Goal: Task Accomplishment & Management: Use online tool/utility

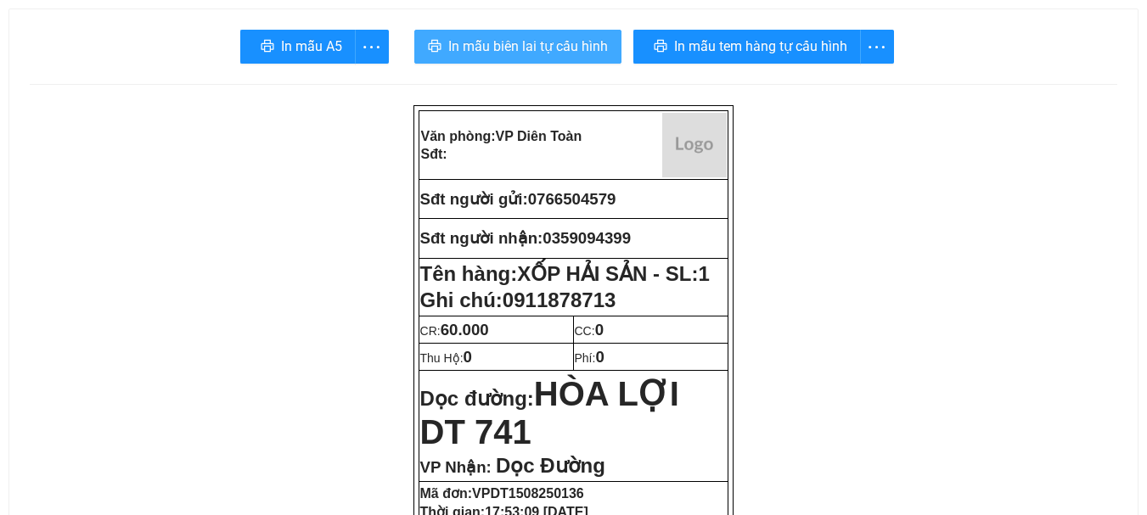
click at [579, 40] on span "In mẫu biên lai tự cấu hình" at bounding box center [528, 46] width 160 height 21
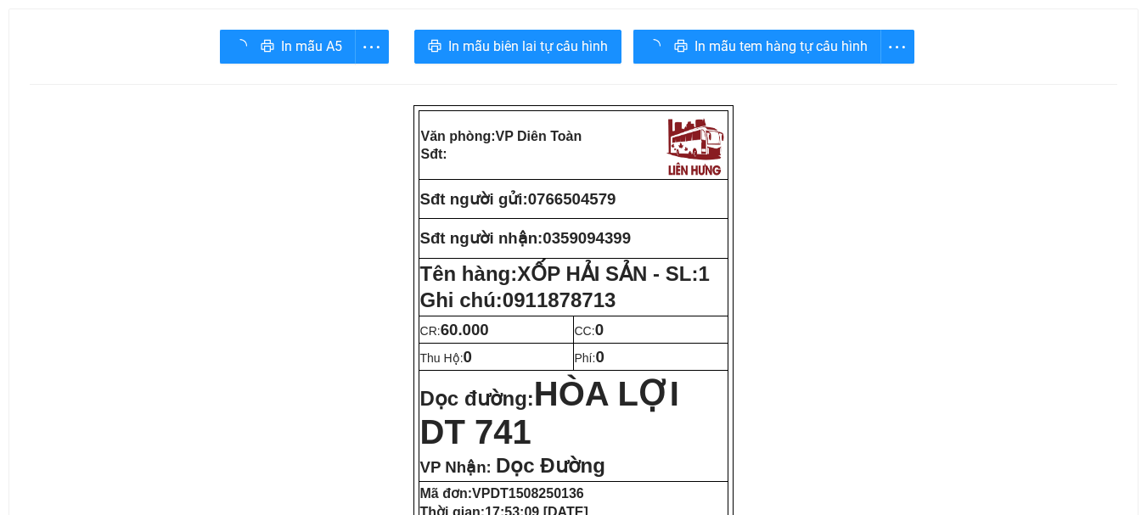
click at [742, 42] on div "In mẫu tem hàng tự cấu hình" at bounding box center [773, 47] width 281 height 34
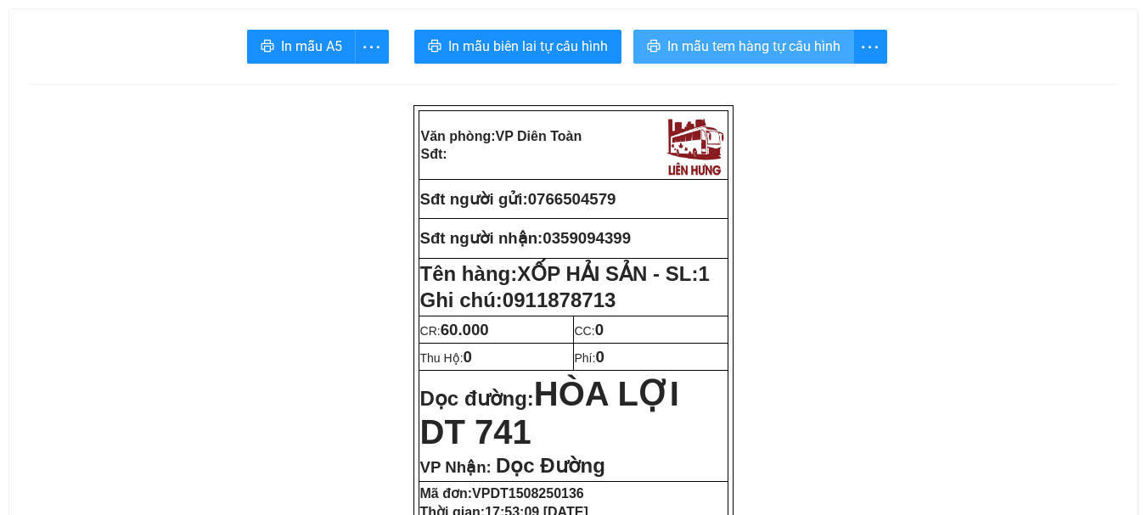
click at [715, 45] on span "In mẫu tem hàng tự cấu hình" at bounding box center [753, 46] width 173 height 21
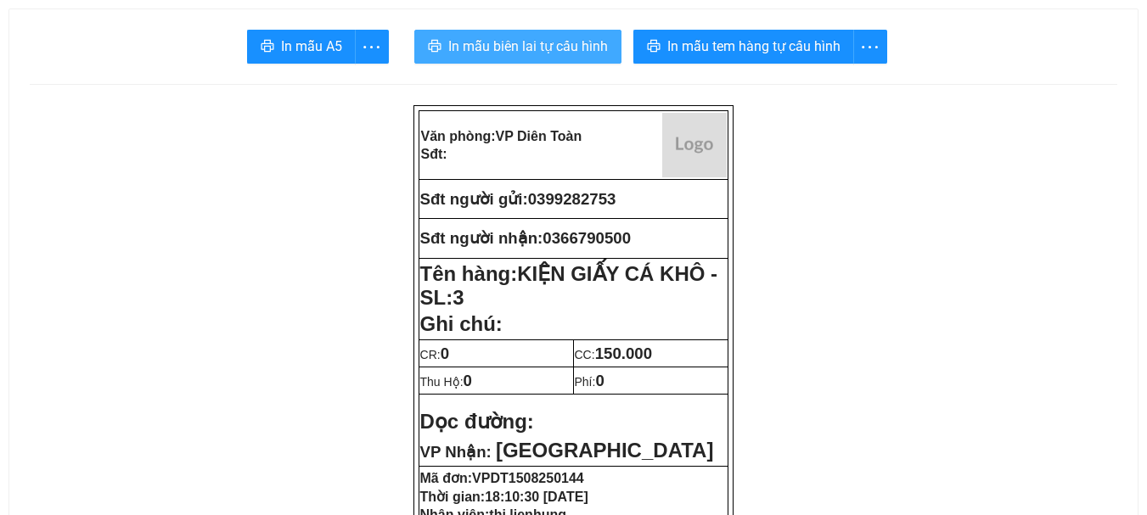
click at [577, 49] on span "In mẫu biên lai tự cấu hình" at bounding box center [528, 46] width 160 height 21
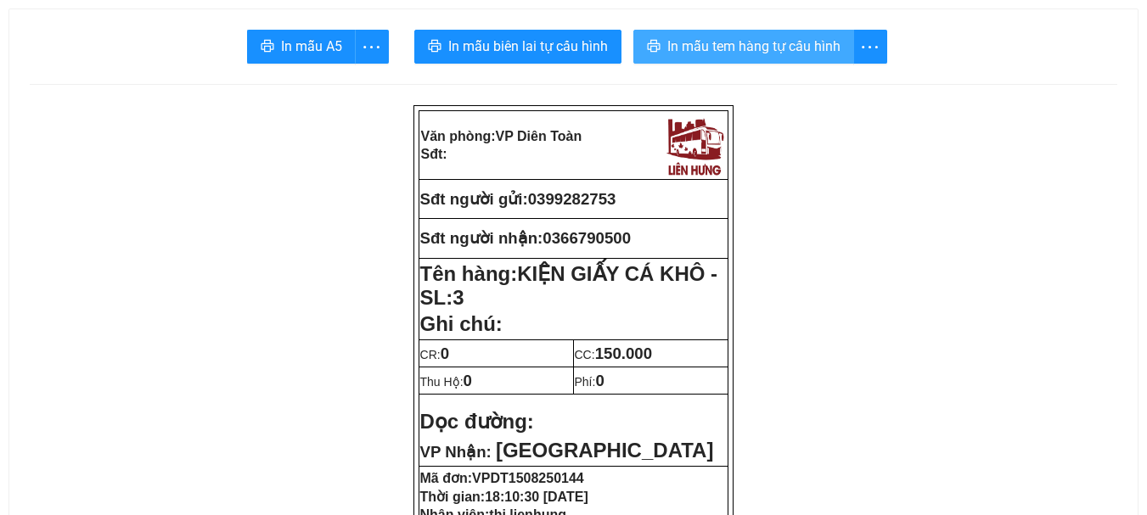
click at [742, 48] on span "In mẫu tem hàng tự cấu hình" at bounding box center [753, 46] width 173 height 21
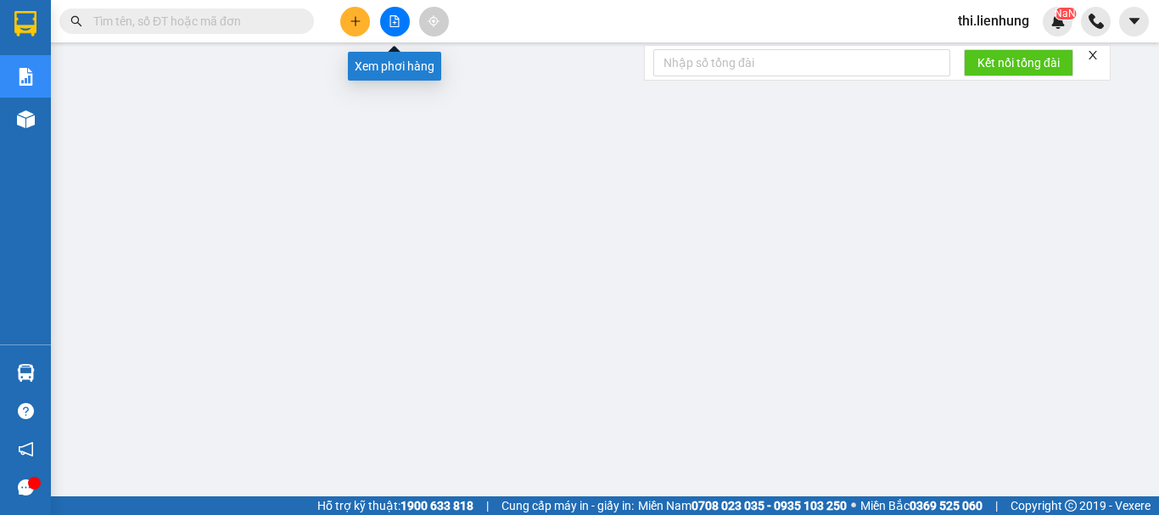
click at [394, 22] on icon "file-add" at bounding box center [395, 21] width 12 height 12
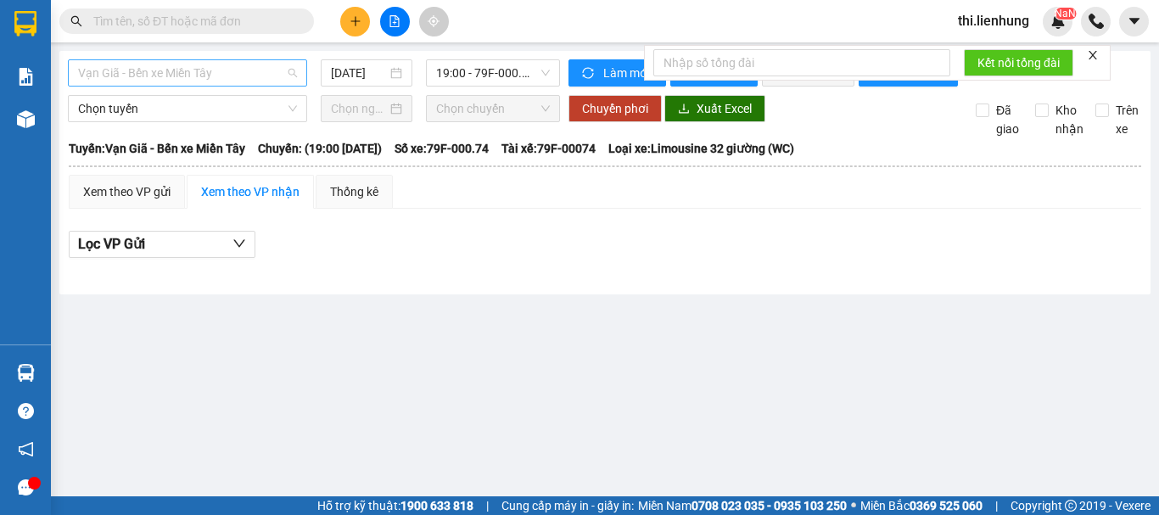
click at [223, 70] on span "Vạn Giã - Bến xe Miền Tây" at bounding box center [187, 72] width 219 height 25
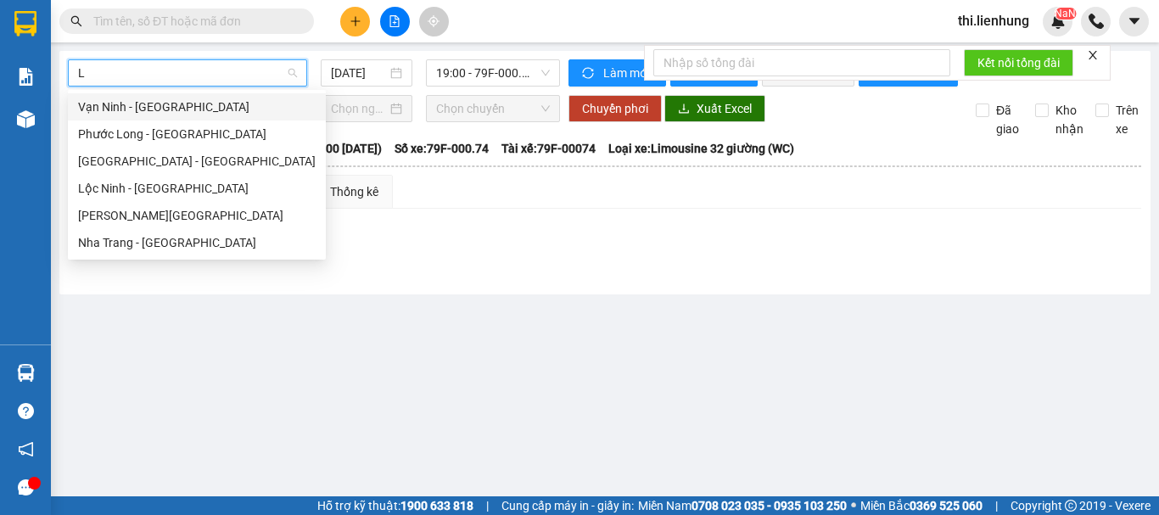
type input "LO"
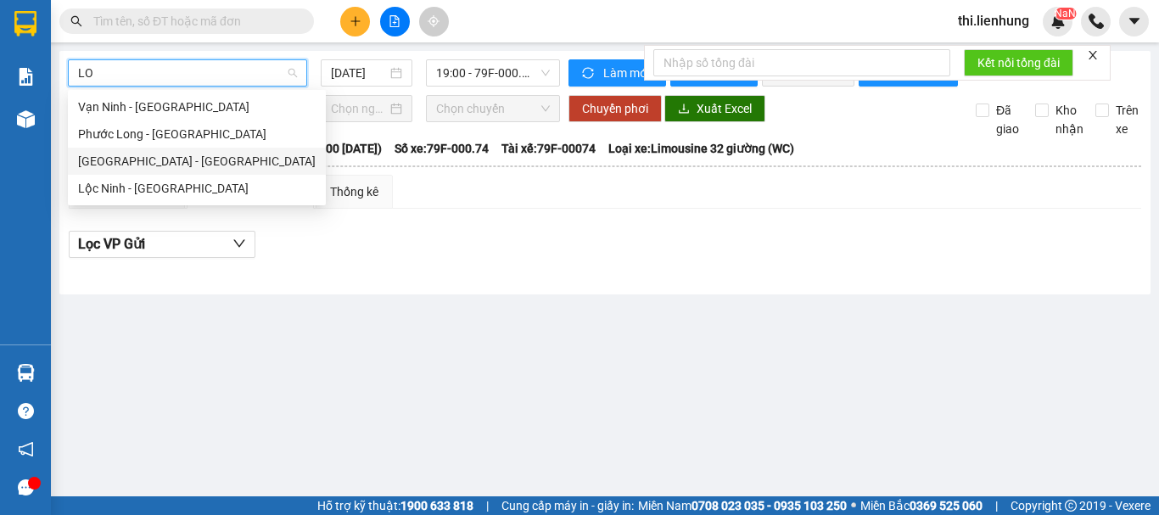
click at [171, 160] on div "Nha Trang - Lộc Ninh" at bounding box center [197, 161] width 238 height 19
type input "15/08/2025"
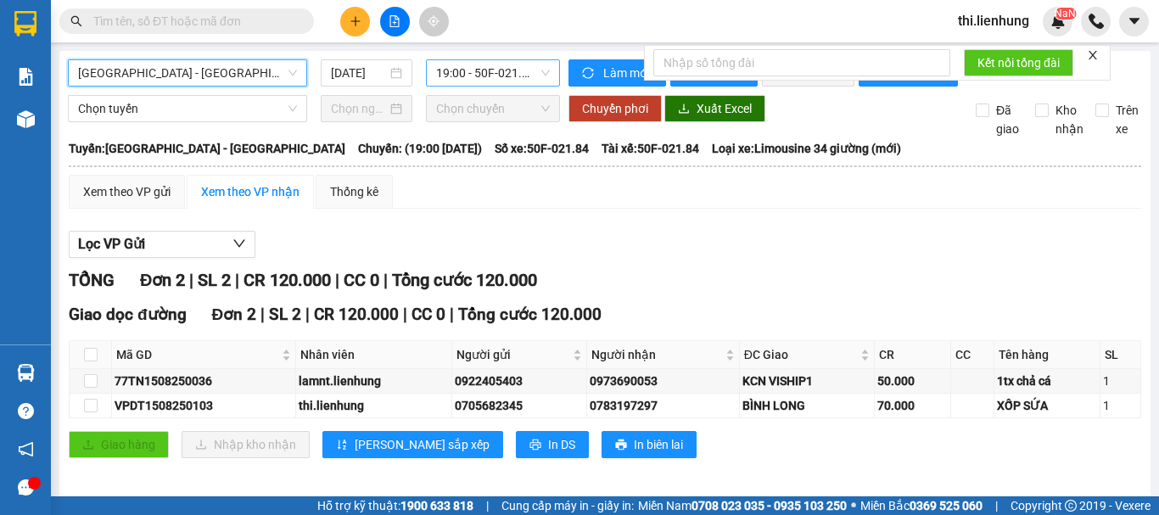
click at [496, 72] on span "19:00 - 50F-021.84" at bounding box center [493, 72] width 114 height 25
click at [94, 388] on input "checkbox" at bounding box center [91, 381] width 14 height 14
checkbox input "true"
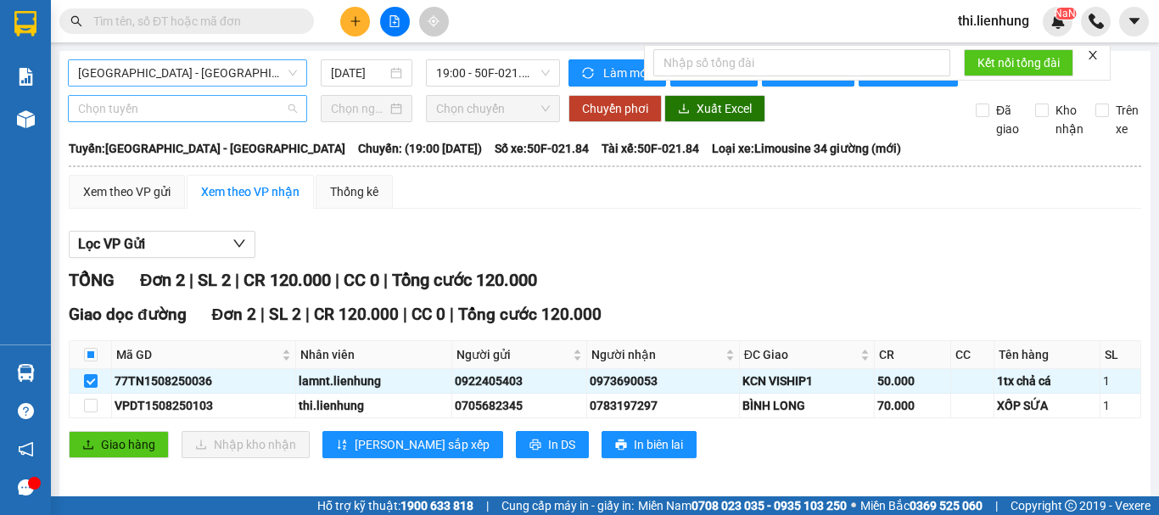
click at [114, 121] on span "Chọn tuyến" at bounding box center [187, 108] width 219 height 25
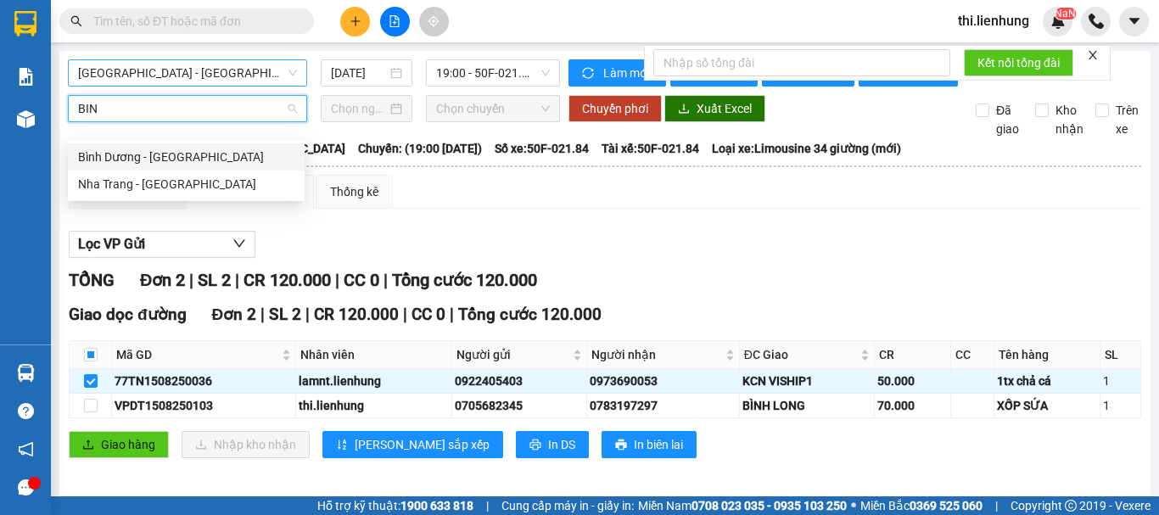
type input "BINH"
click at [110, 177] on div "Nha Trang - Bình Dương" at bounding box center [186, 184] width 216 height 19
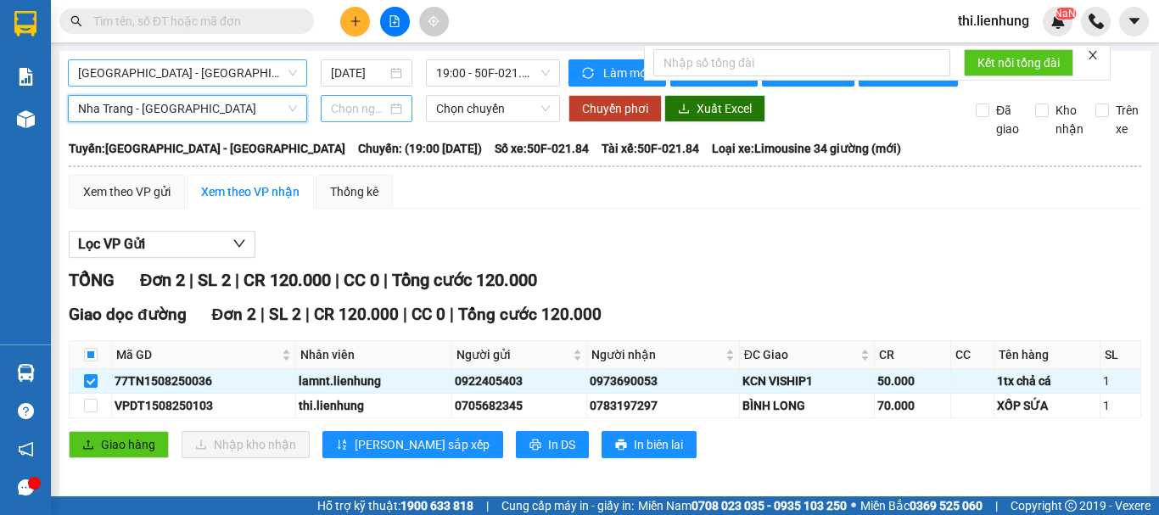
click at [360, 118] on input at bounding box center [359, 108] width 56 height 19
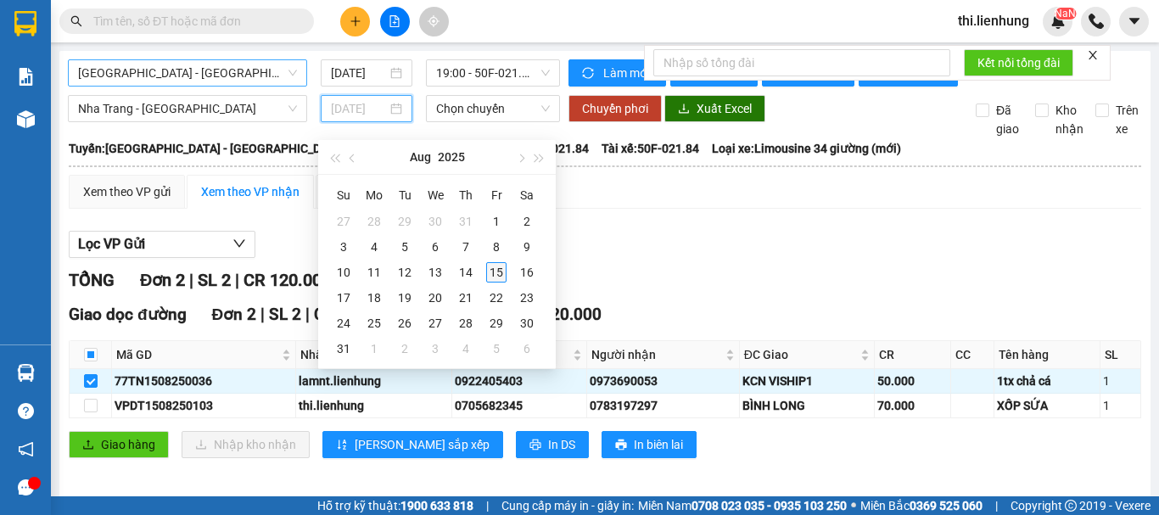
type input "15/08/2025"
click at [491, 268] on div "15" at bounding box center [496, 272] width 20 height 20
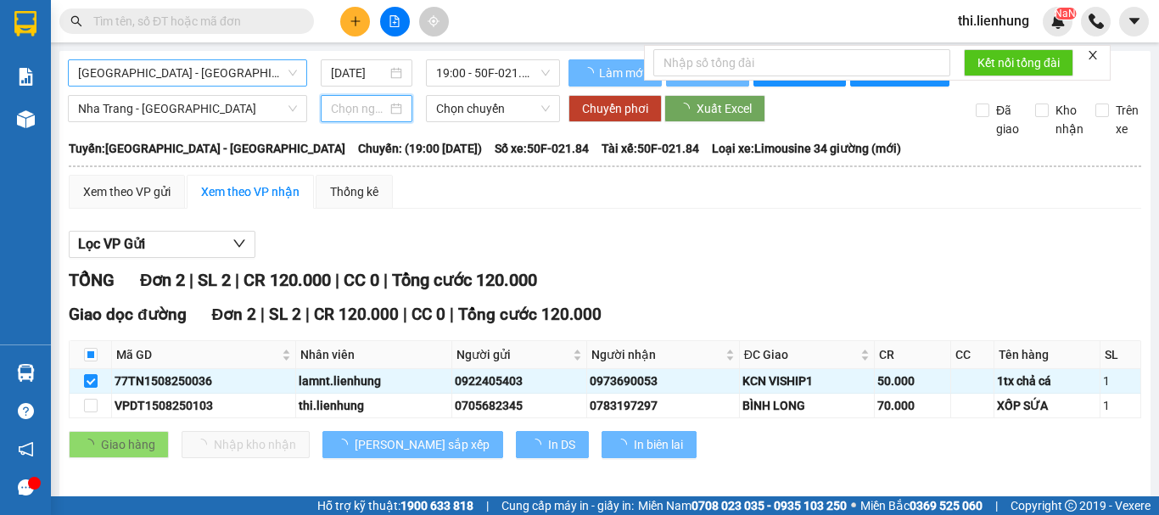
type input "15/08/2025"
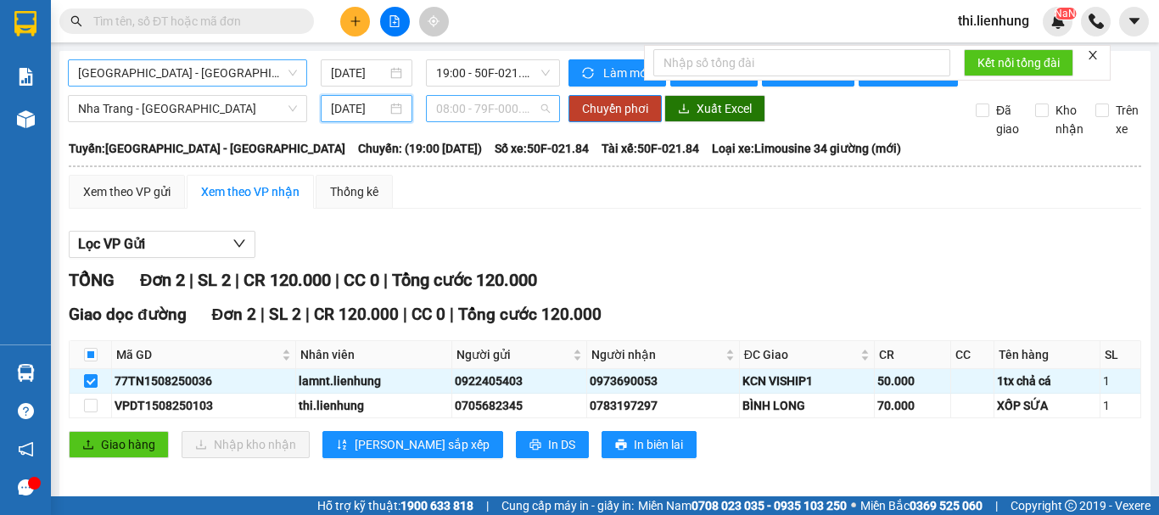
click at [478, 121] on span "08:00 - 79F-000.18" at bounding box center [493, 108] width 114 height 25
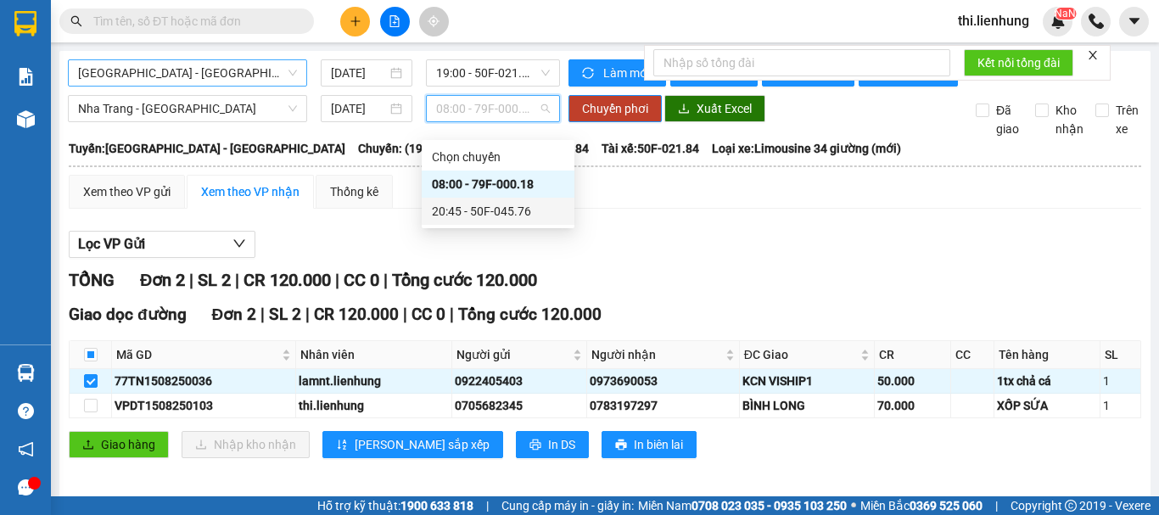
click at [497, 206] on div "20:45 - 50F-045.76" at bounding box center [498, 211] width 132 height 19
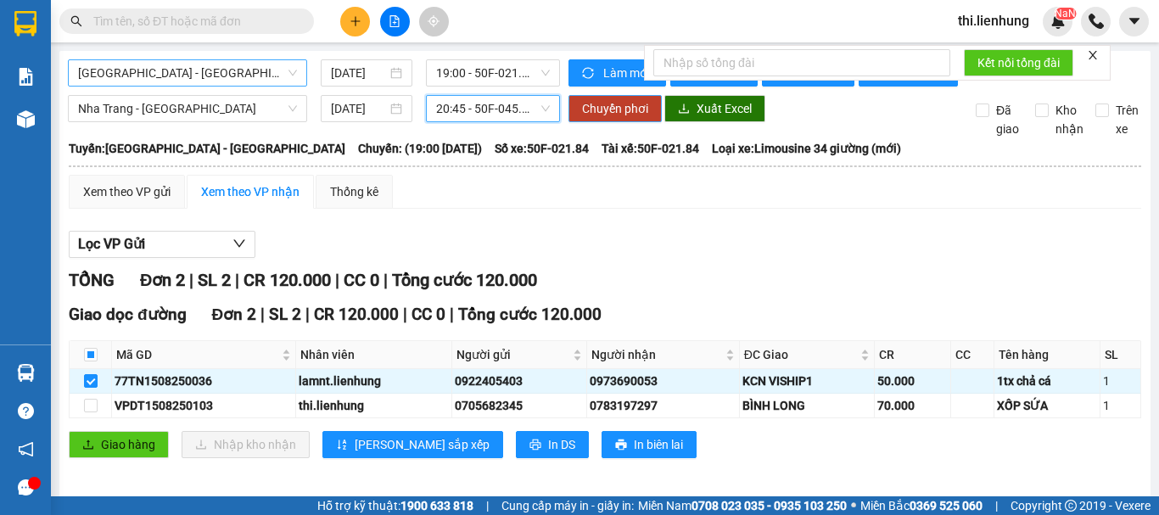
click at [607, 118] on span "Chuyển phơi" at bounding box center [615, 108] width 66 height 19
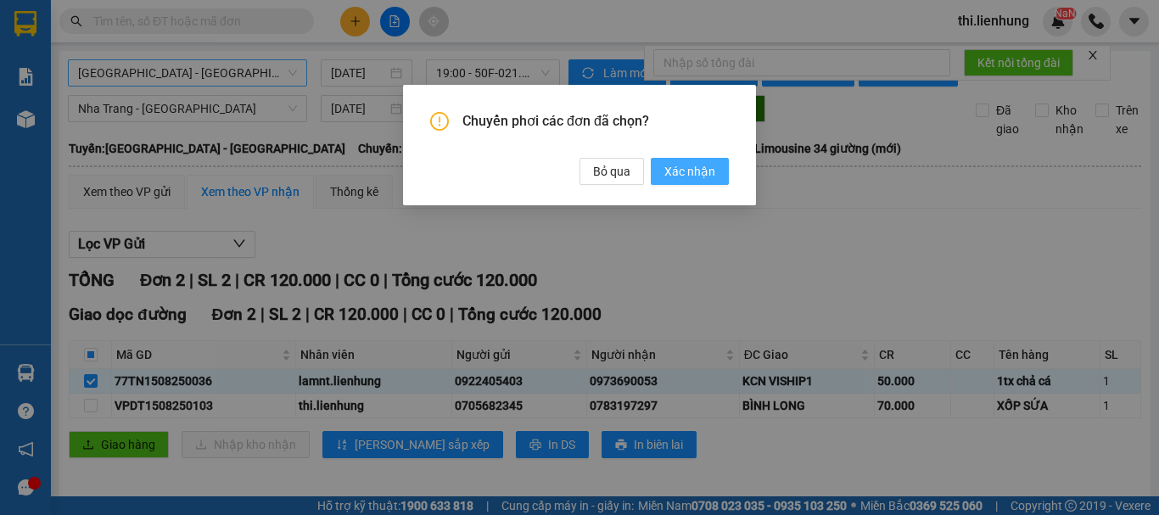
click at [692, 171] on span "Xác nhận" at bounding box center [689, 171] width 51 height 19
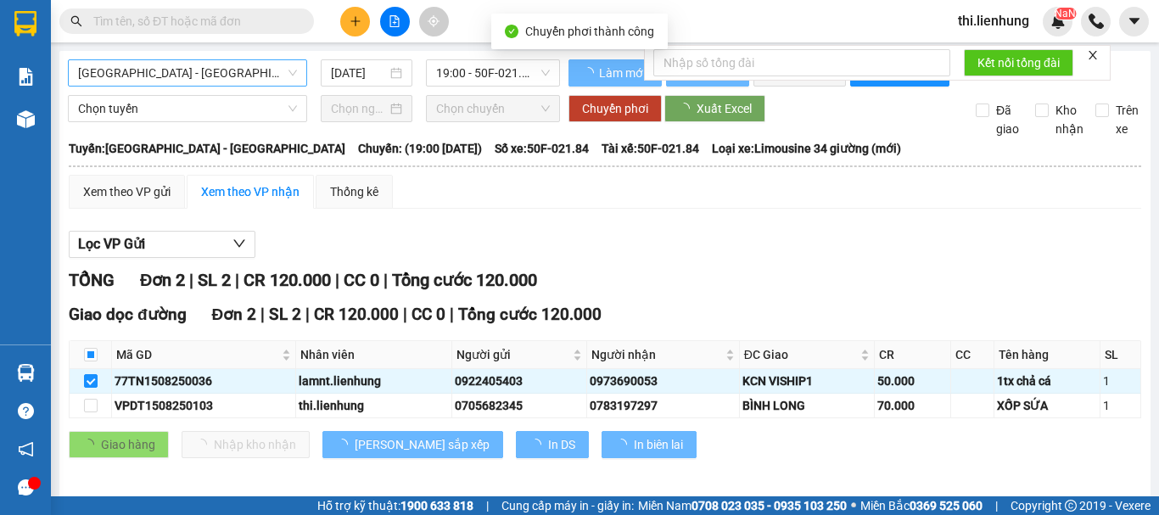
checkbox input "false"
